Goal: Transaction & Acquisition: Purchase product/service

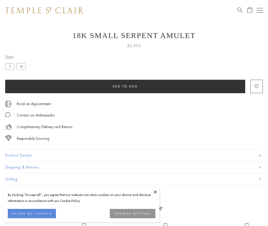
scroll to position [9, 0]
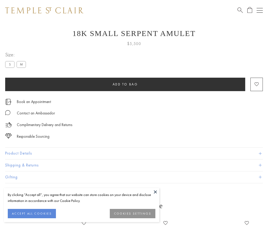
click at [125, 84] on span "Add to bag" at bounding box center [125, 84] width 25 height 4
